Goal: Find specific page/section: Find specific page/section

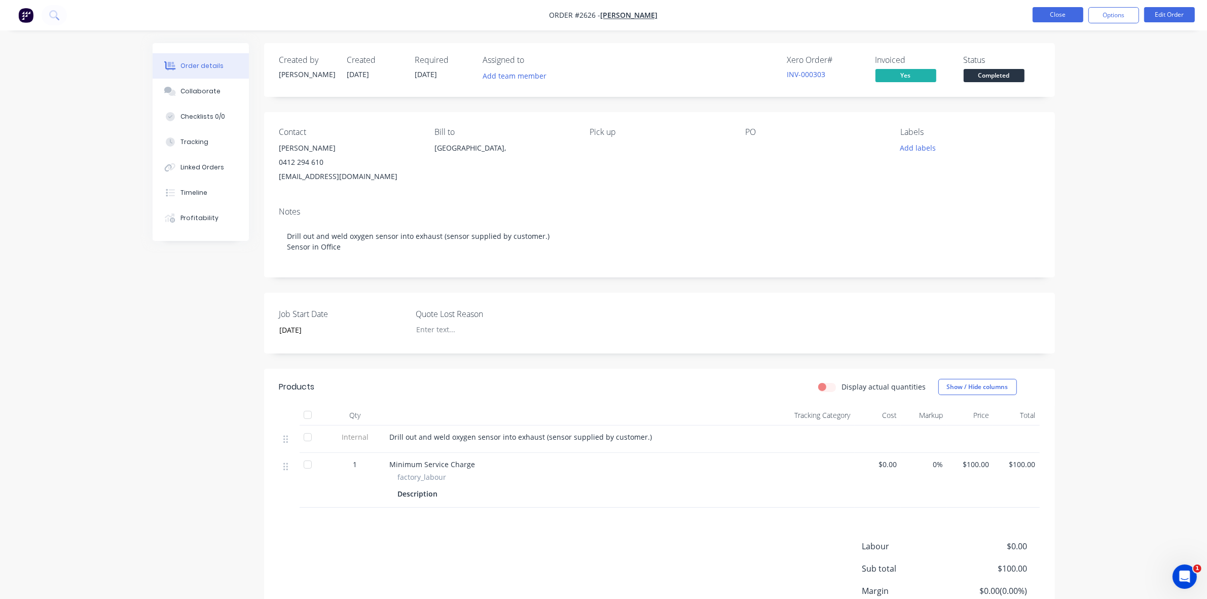
click at [1060, 12] on button "Close" at bounding box center [1057, 14] width 51 height 15
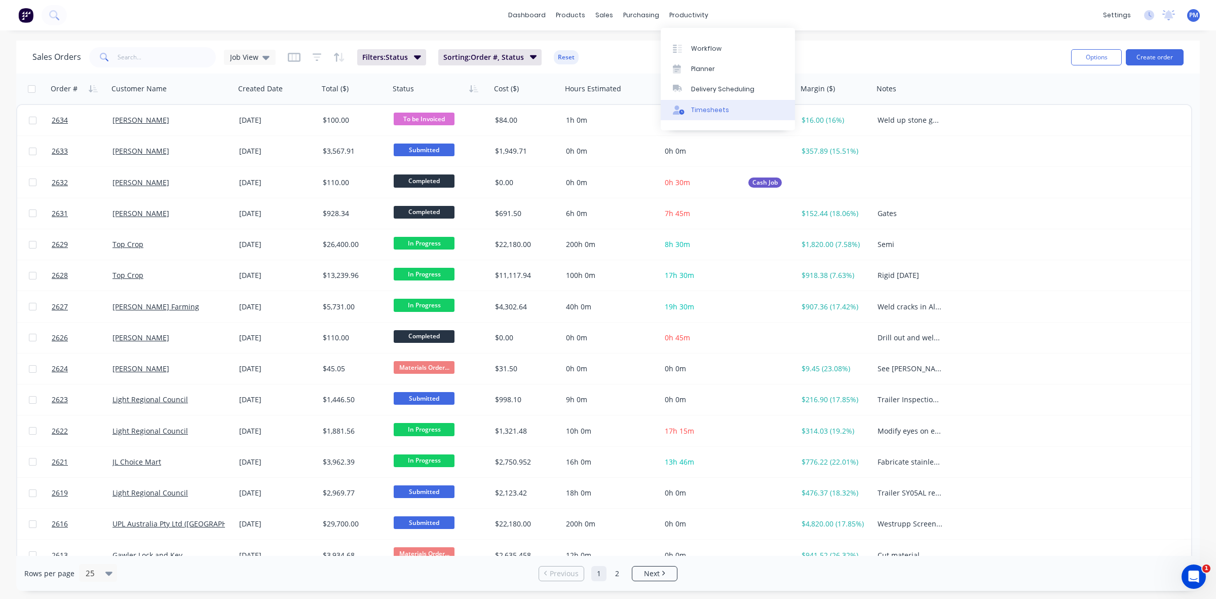
click at [705, 109] on div "Timesheets" at bounding box center [710, 109] width 38 height 9
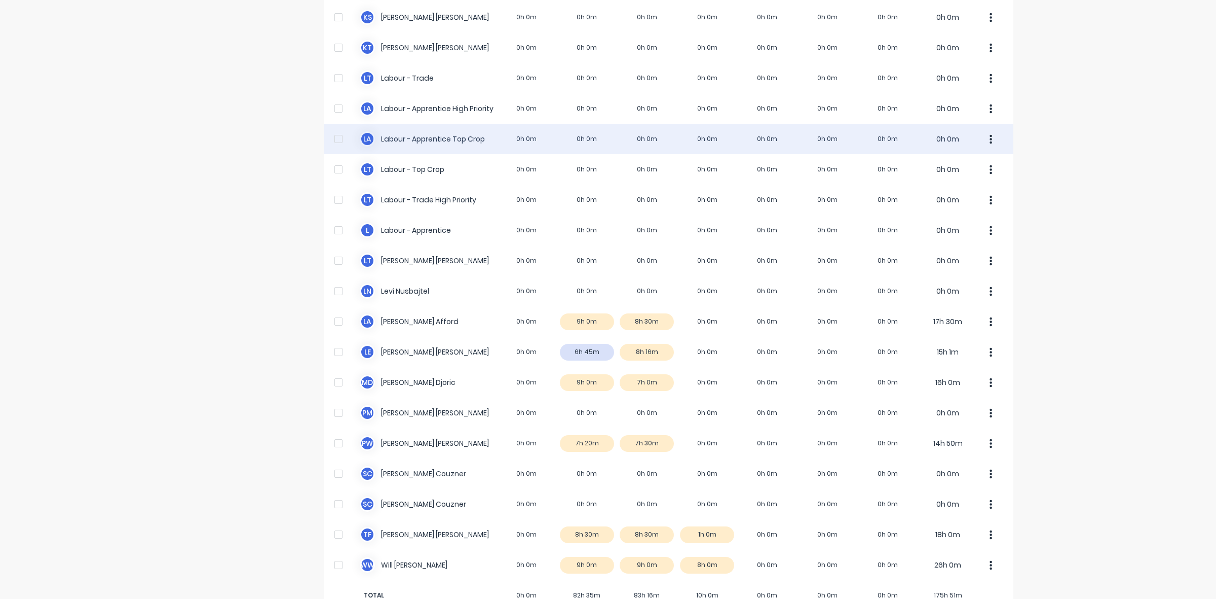
scroll to position [252, 0]
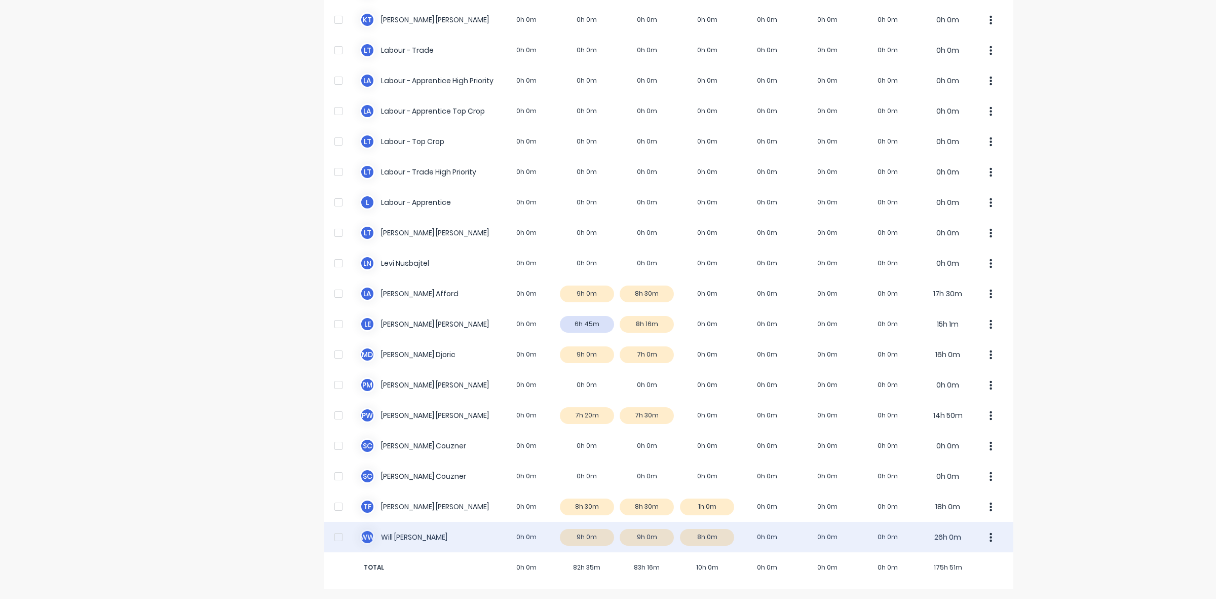
click at [714, 538] on div "W W [PERSON_NAME] 0h 0m 9h 0m 9h 0m 8h 0m 0h 0m 0h 0m 0h 0m 26h 0m" at bounding box center [668, 537] width 689 height 30
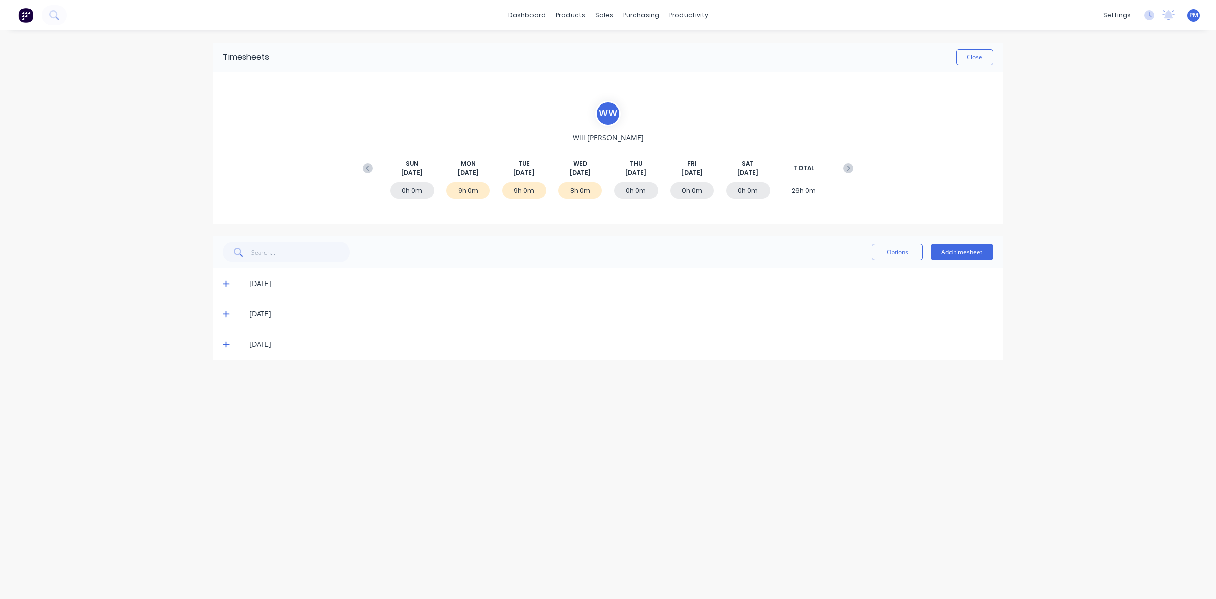
click at [226, 344] on icon at bounding box center [226, 345] width 6 height 6
click at [226, 344] on icon at bounding box center [226, 344] width 6 height 1
click at [224, 315] on icon at bounding box center [226, 313] width 7 height 7
click at [225, 284] on icon at bounding box center [226, 283] width 7 height 7
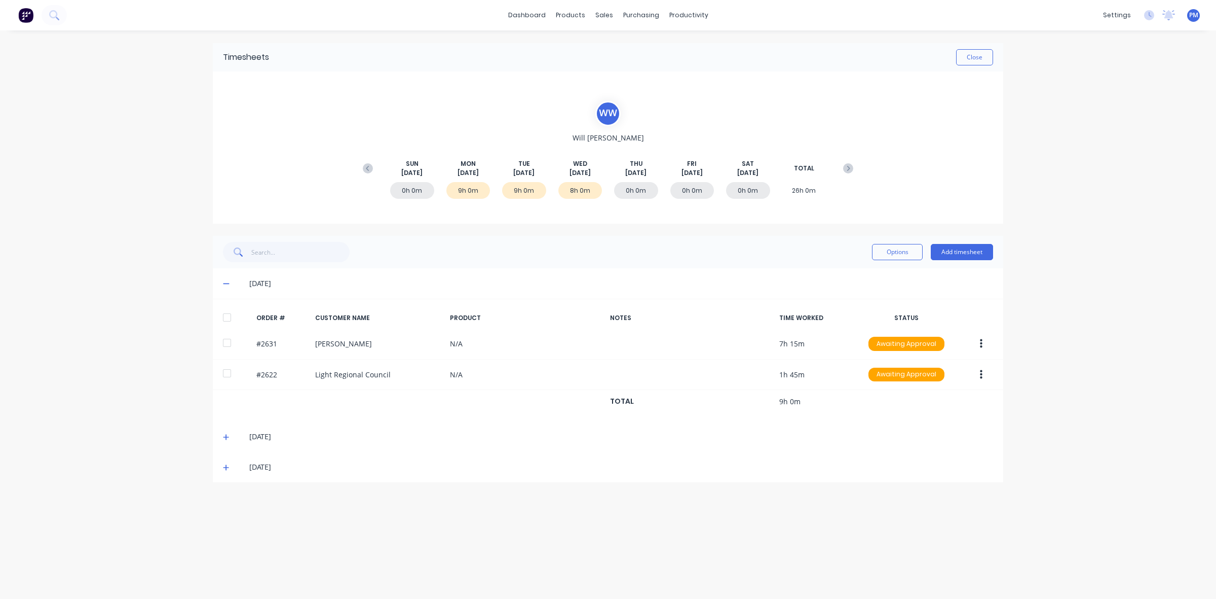
click at [225, 284] on icon at bounding box center [226, 283] width 7 height 7
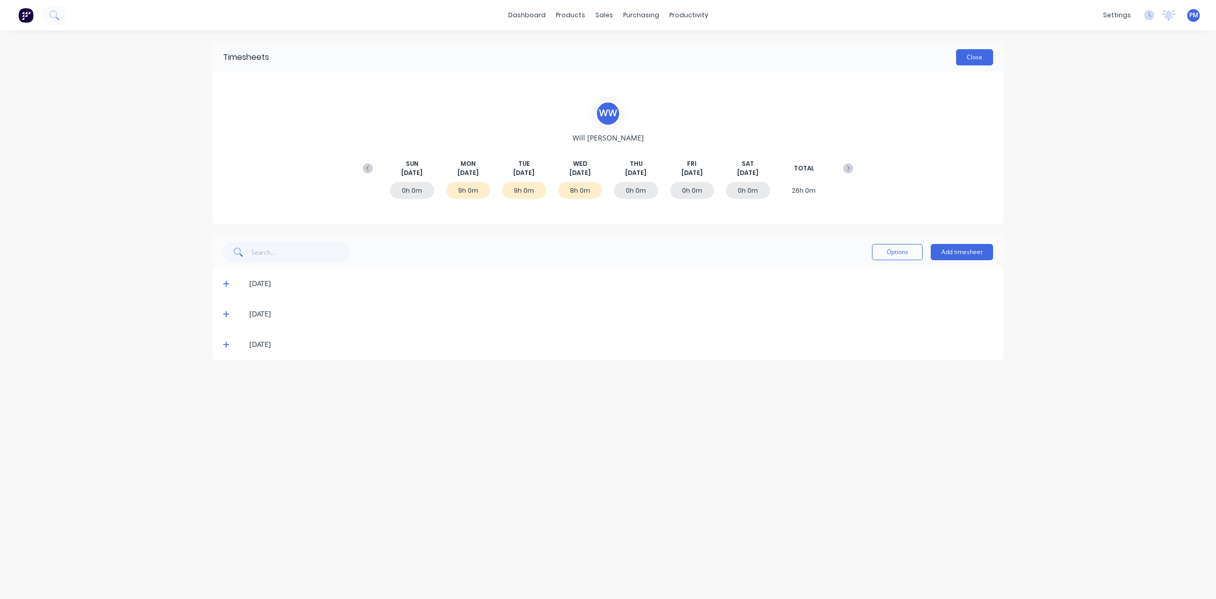
click at [976, 60] on button "Close" at bounding box center [974, 57] width 37 height 16
